Goal: Task Accomplishment & Management: Complete application form

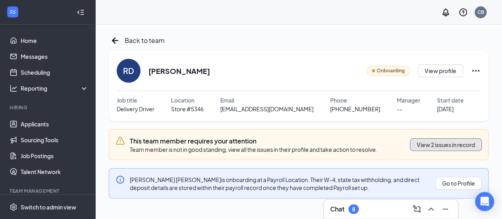
click at [426, 141] on button "View 2 issues in record" at bounding box center [446, 144] width 72 height 13
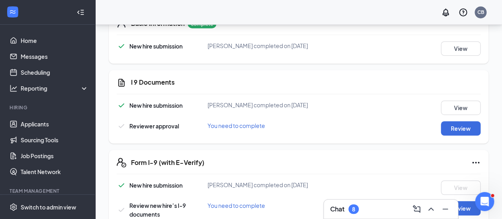
scroll to position [193, 0]
click at [442, 130] on button "Review" at bounding box center [461, 128] width 40 height 14
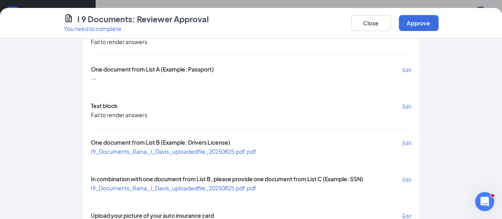
scroll to position [55, 0]
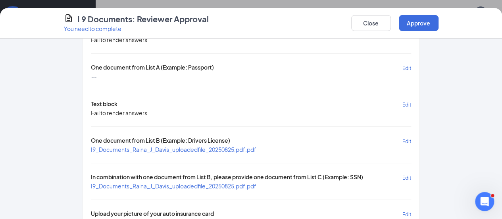
click at [123, 147] on span "I9_Documents_Raina_J_Davis_uploadedfile_20250825.pdf.pdf" at bounding box center [174, 149] width 166 height 7
click at [141, 183] on span "I9_Documents_Raina_J_Davis_uploadedfile_20250825.pdf.pdf" at bounding box center [174, 185] width 166 height 7
click at [439, 22] on button "Approve" at bounding box center [419, 23] width 40 height 16
click at [439, 22] on button "button" at bounding box center [419, 23] width 40 height 16
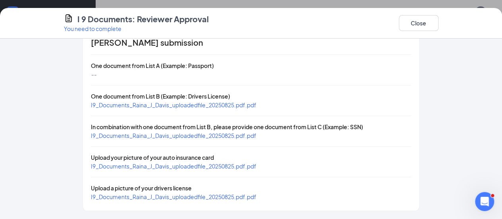
scroll to position [17, 0]
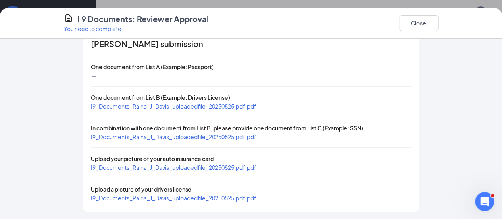
click at [133, 200] on span "I9_Documents_Raina_J_Davis_uploadedfile_20250825.pdf.pdf" at bounding box center [174, 197] width 166 height 7
click at [439, 20] on button "Close" at bounding box center [419, 23] width 40 height 16
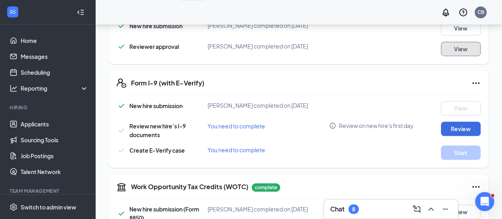
scroll to position [278, 0]
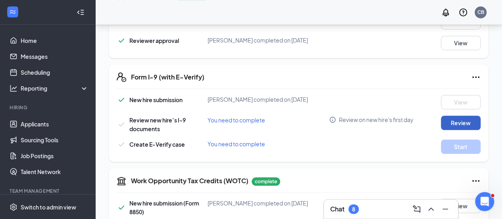
click at [454, 124] on button "Review" at bounding box center [461, 123] width 40 height 14
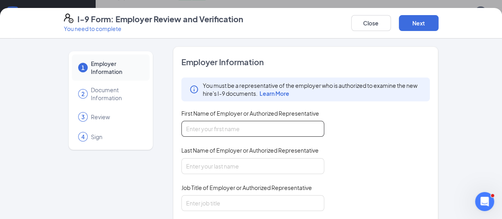
click at [216, 126] on input "First Name of Employer or Authorized Representative" at bounding box center [253, 129] width 143 height 16
type input "chaz"
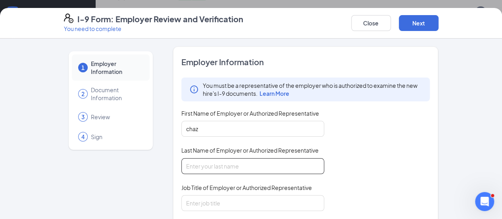
click at [199, 166] on input "Last Name of Employer or Authorized Representative" at bounding box center [253, 166] width 143 height 16
type input "[PERSON_NAME]"
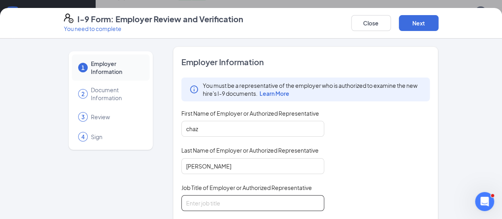
click at [202, 199] on input "Job Title of Employer or Authorized Representative" at bounding box center [253, 203] width 143 height 16
type input "area supervisor"
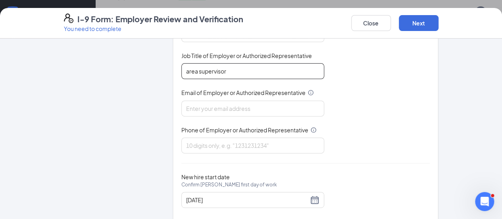
scroll to position [146, 0]
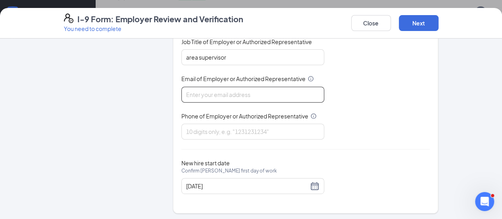
click at [194, 93] on input "Email of Employer or Authorized Representative" at bounding box center [253, 95] width 143 height 16
type input "[EMAIL_ADDRESS][DOMAIN_NAME]"
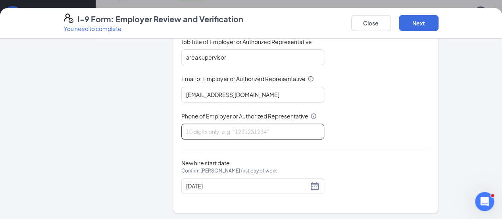
click at [193, 126] on input "Phone of Employer or Authorized Representative" at bounding box center [253, 132] width 143 height 16
type input "3095316866"
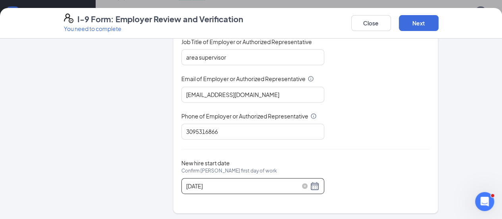
click at [197, 182] on input "[DATE]" at bounding box center [247, 186] width 122 height 9
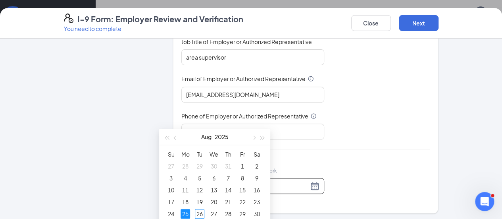
scroll to position [348, 0]
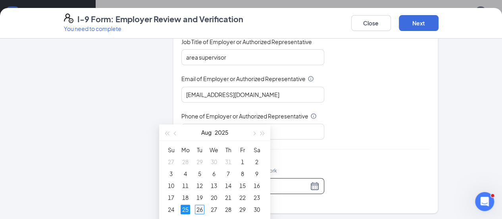
type input "[DATE]"
click at [198, 207] on div "26" at bounding box center [200, 210] width 10 height 10
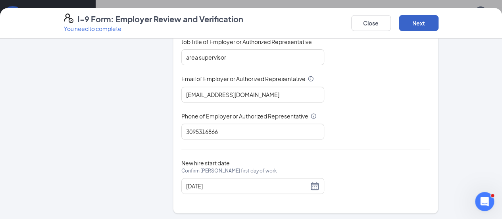
click at [439, 23] on button "Next" at bounding box center [419, 23] width 40 height 16
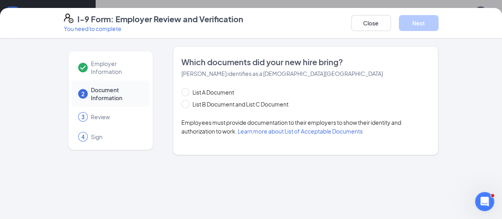
scroll to position [0, 0]
click at [182, 102] on input "List B Document and List C Document" at bounding box center [185, 103] width 6 height 6
radio input "true"
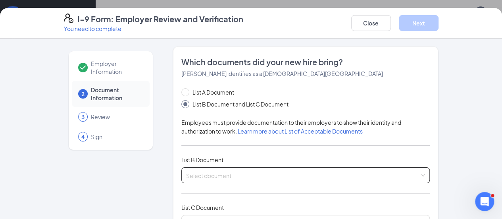
click at [200, 180] on span at bounding box center [303, 175] width 234 height 15
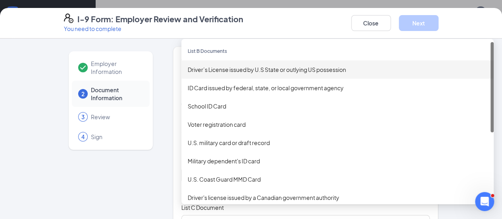
click at [210, 72] on div "Driver’s License issued by U.S State or outlying US possession" at bounding box center [338, 69] width 300 height 9
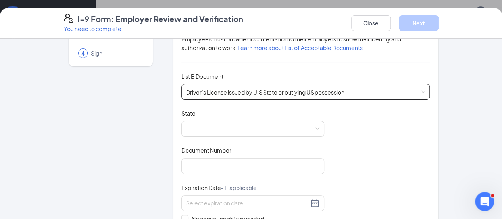
scroll to position [85, 0]
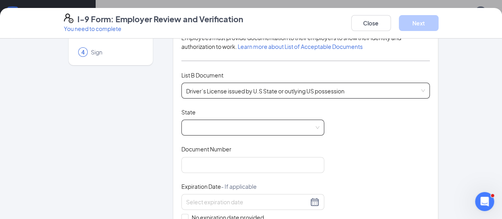
click at [186, 126] on span at bounding box center [252, 127] width 133 height 15
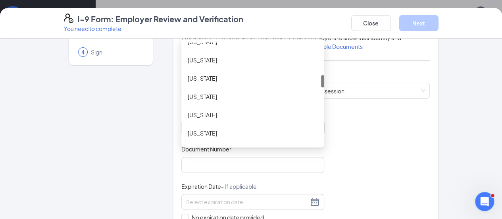
scroll to position [265, 0]
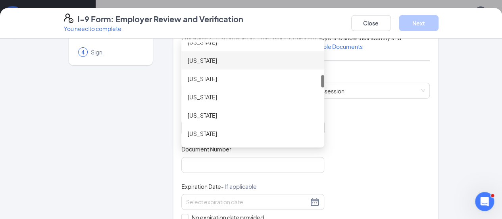
click at [188, 59] on div "[US_STATE]" at bounding box center [253, 60] width 130 height 9
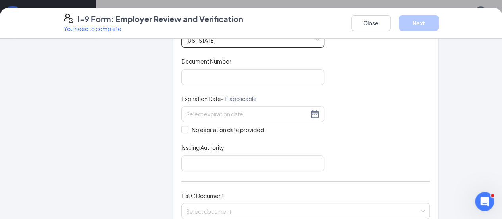
scroll to position [182, 0]
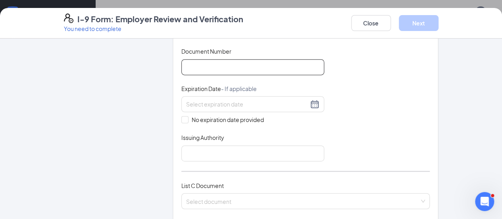
click at [182, 66] on input "Document Number" at bounding box center [253, 67] width 143 height 16
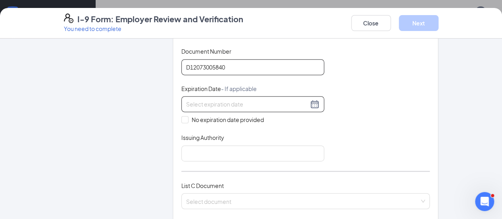
type input "D12073005840"
click at [186, 104] on input at bounding box center [247, 104] width 122 height 9
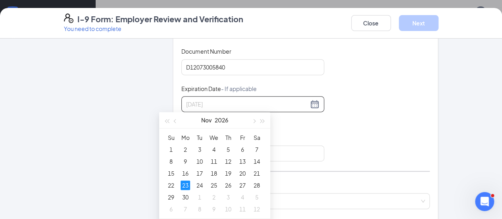
click at [186, 184] on div "23" at bounding box center [186, 185] width 10 height 10
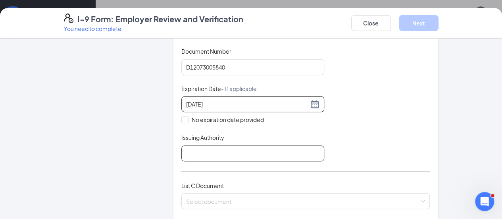
type input "[DATE]"
click at [182, 152] on input "Issuing Authority" at bounding box center [253, 153] width 143 height 16
type input "state"
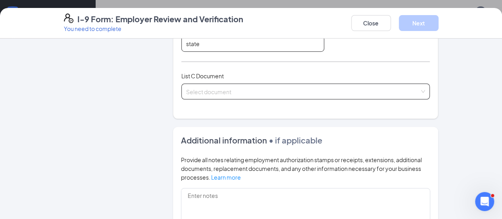
click at [198, 93] on span at bounding box center [303, 91] width 234 height 15
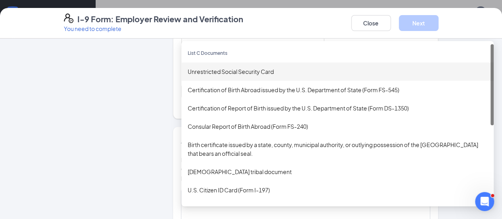
click at [196, 70] on div "Unrestricted Social Security Card" at bounding box center [338, 71] width 300 height 9
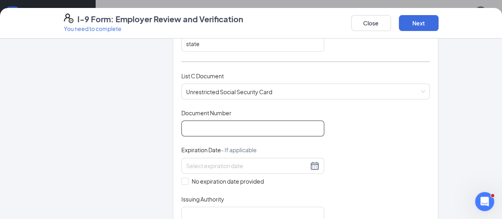
click at [191, 123] on input "Document Number" at bounding box center [253, 128] width 143 height 16
type input "349047975"
click at [182, 178] on span at bounding box center [185, 181] width 7 height 7
click at [182, 178] on input "No expiration date provided" at bounding box center [185, 181] width 6 height 6
checkbox input "true"
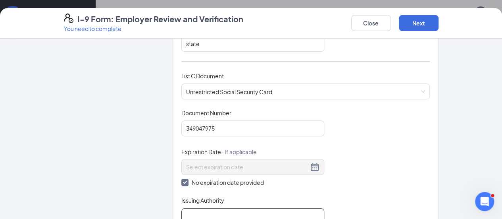
click at [182, 211] on input "Issuing Authority" at bounding box center [253, 216] width 143 height 16
type input "social security"
click at [439, 18] on button "Next" at bounding box center [419, 23] width 40 height 16
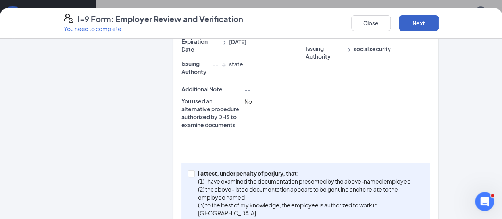
scroll to position [282, 0]
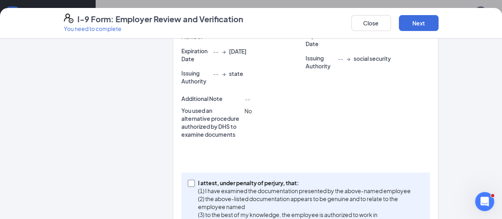
click at [195, 179] on span "I attest, under penalty of [PERSON_NAME], that: (1) I have examined the documen…" at bounding box center [309, 203] width 229 height 48
click at [188, 180] on input "I attest, under penalty of [PERSON_NAME], that: (1) I have examined the documen…" at bounding box center [191, 183] width 6 height 6
checkbox input "true"
click at [439, 28] on button "Next" at bounding box center [419, 23] width 40 height 16
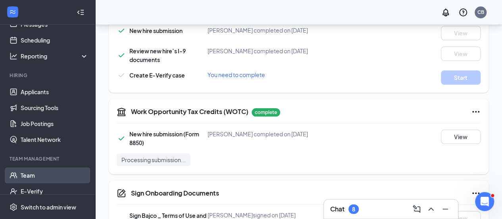
scroll to position [33, 0]
click at [37, 180] on link "Team" at bounding box center [55, 175] width 68 height 16
